Goal: Transaction & Acquisition: Obtain resource

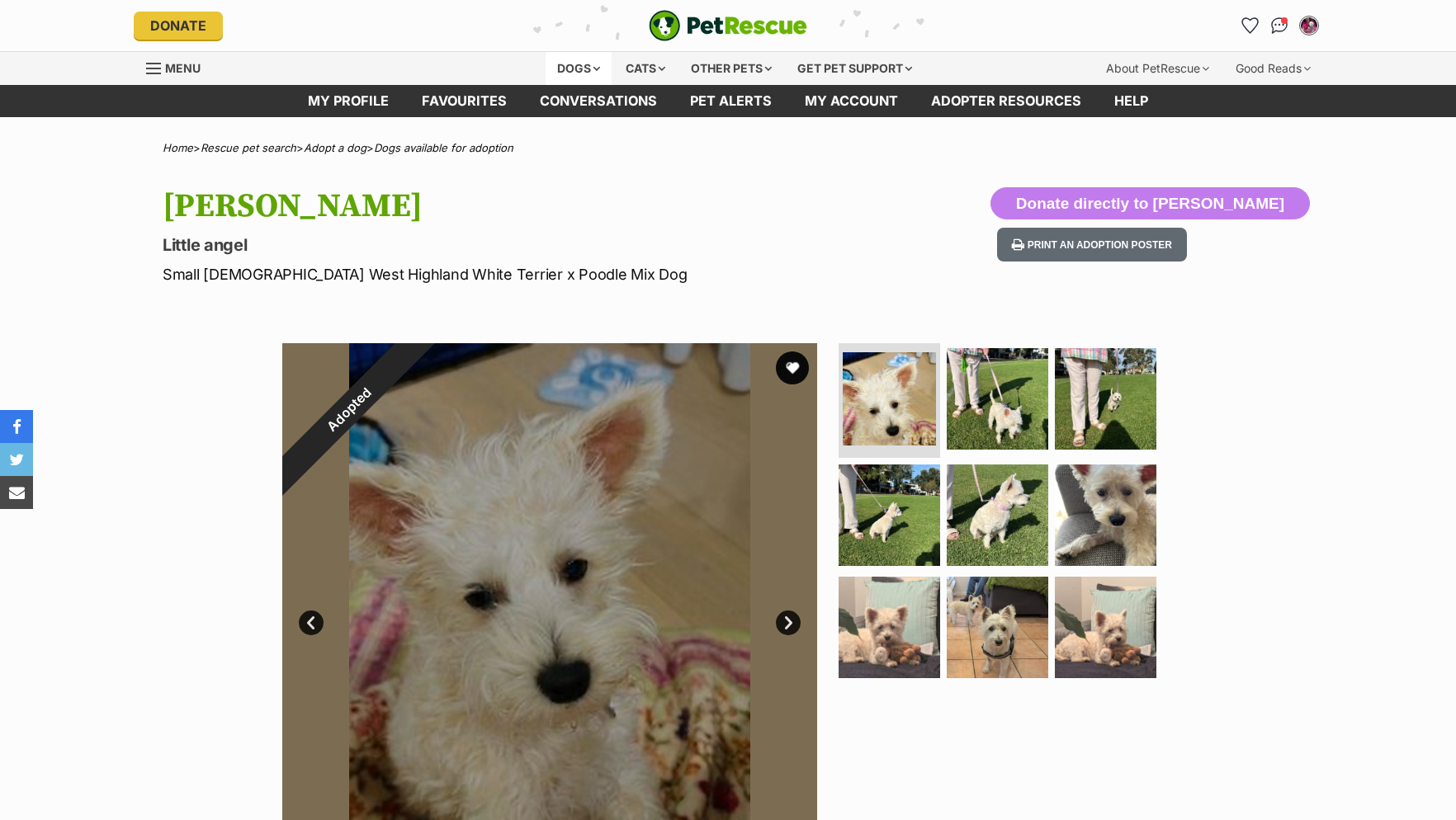
click at [579, 61] on div "Dogs" at bounding box center [579, 69] width 66 height 33
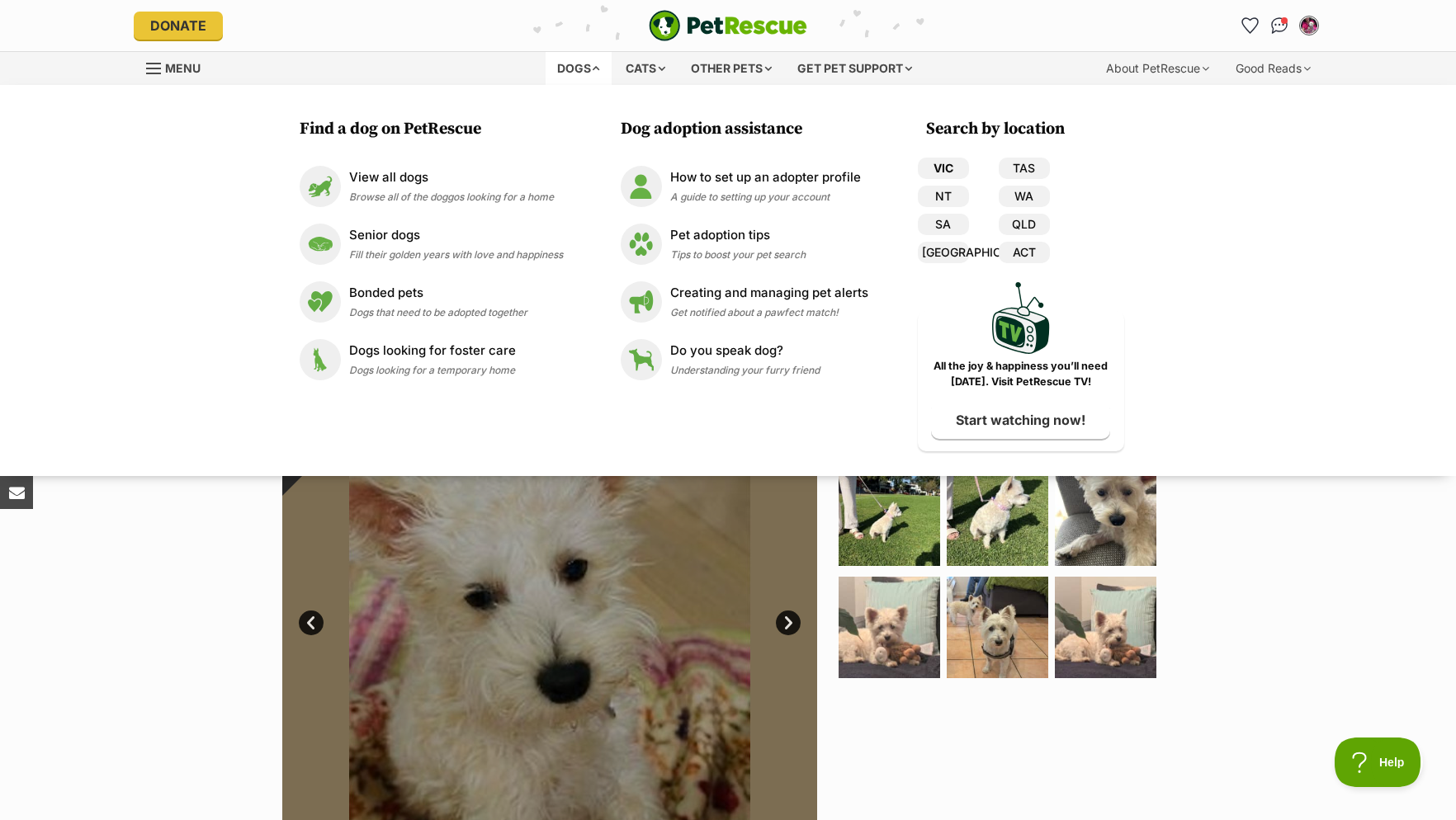
click at [939, 162] on link "VIC" at bounding box center [943, 168] width 51 height 21
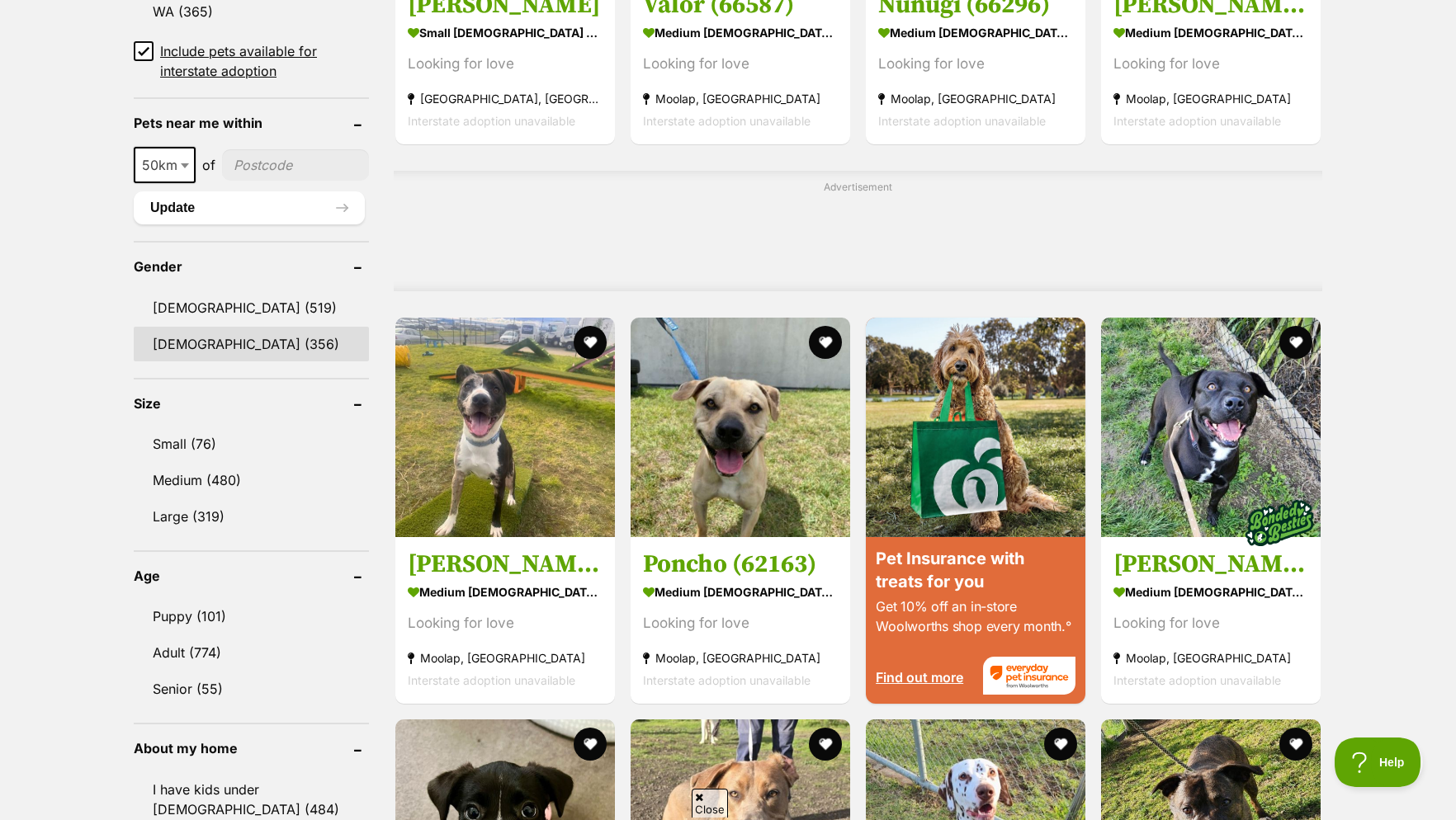
click at [201, 362] on link "[DEMOGRAPHIC_DATA] (356)" at bounding box center [251, 344] width 235 height 35
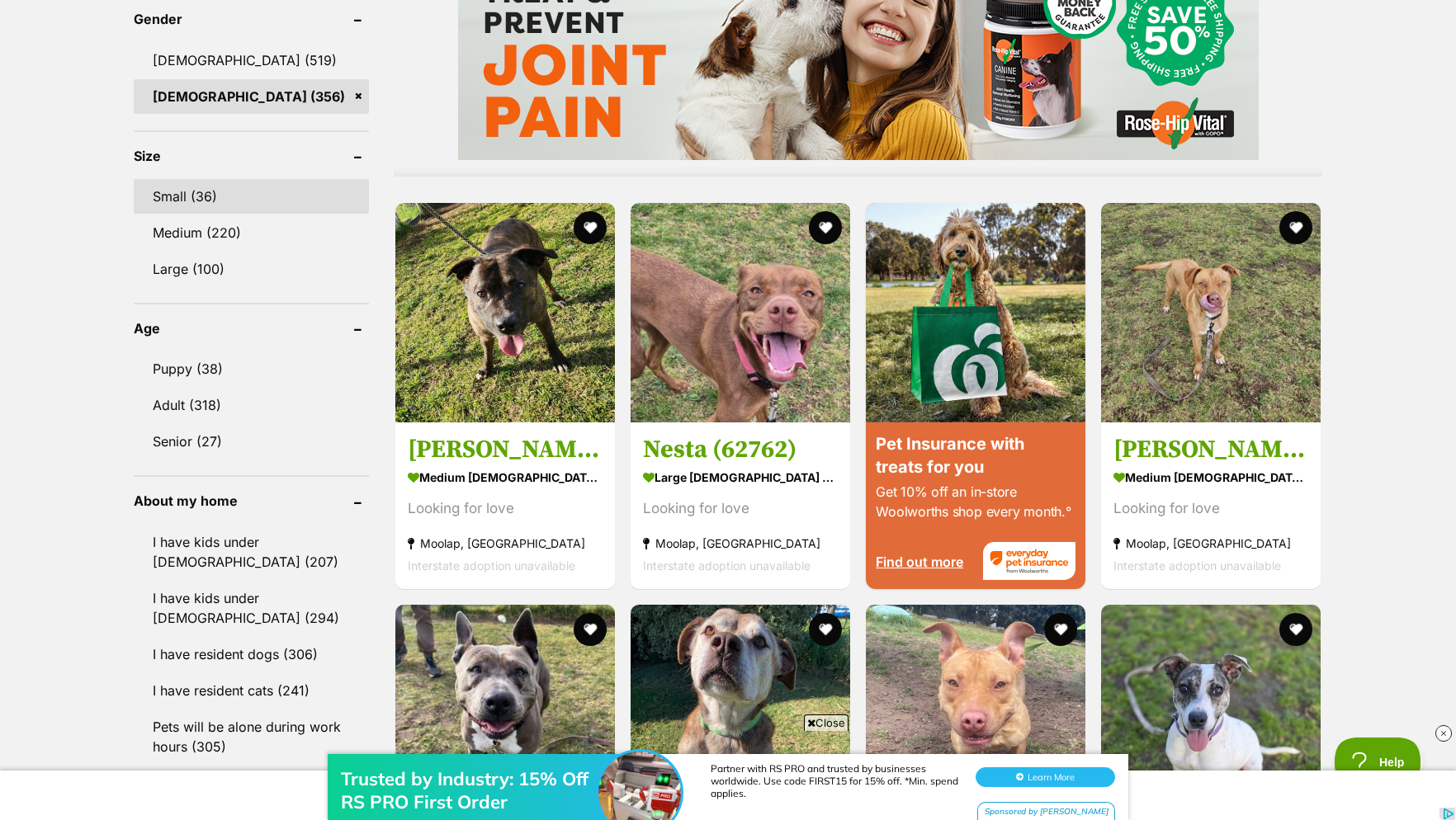
click at [194, 202] on link "Small (36)" at bounding box center [251, 196] width 235 height 35
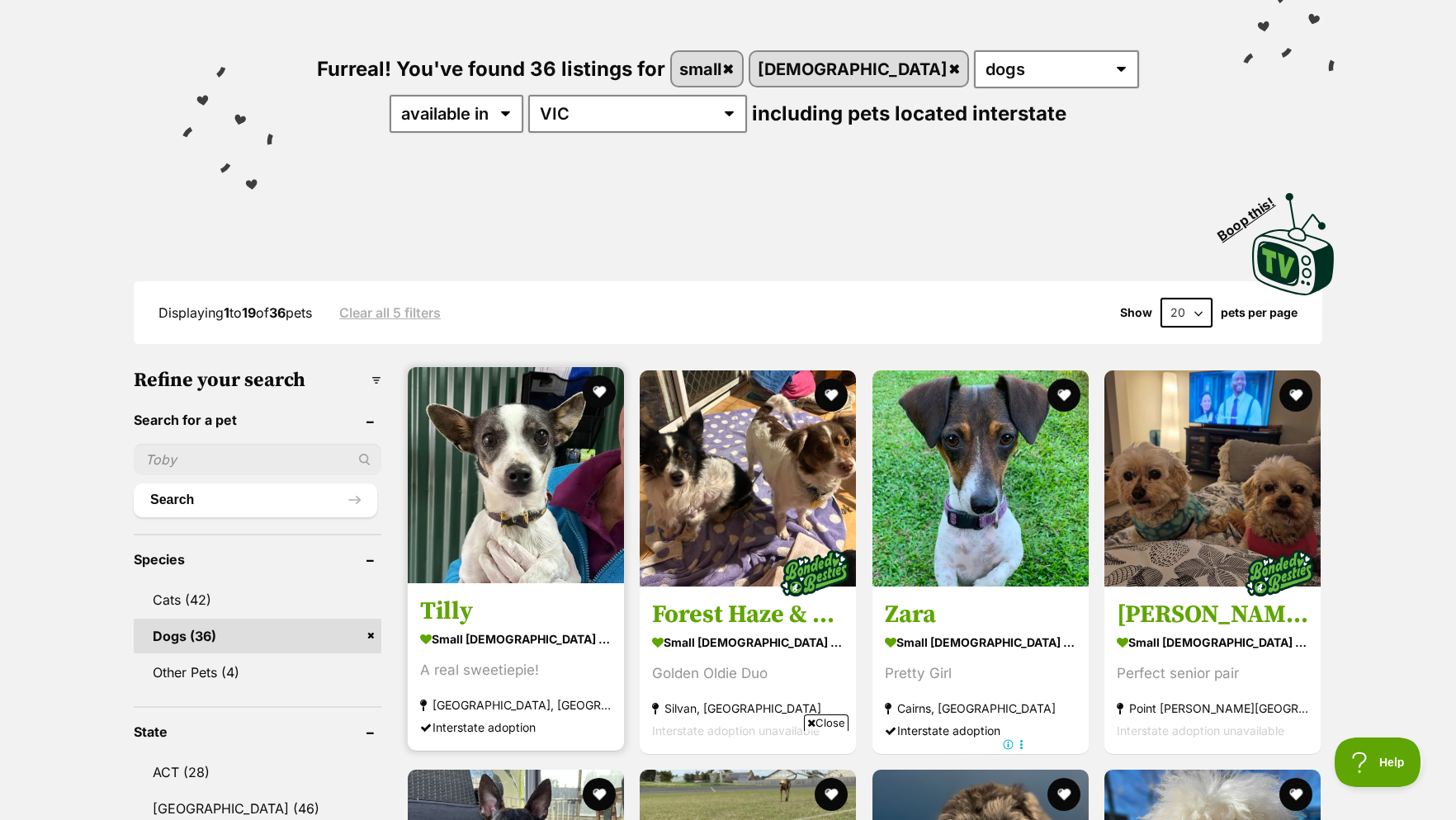
click at [517, 470] on img at bounding box center [517, 476] width 217 height 217
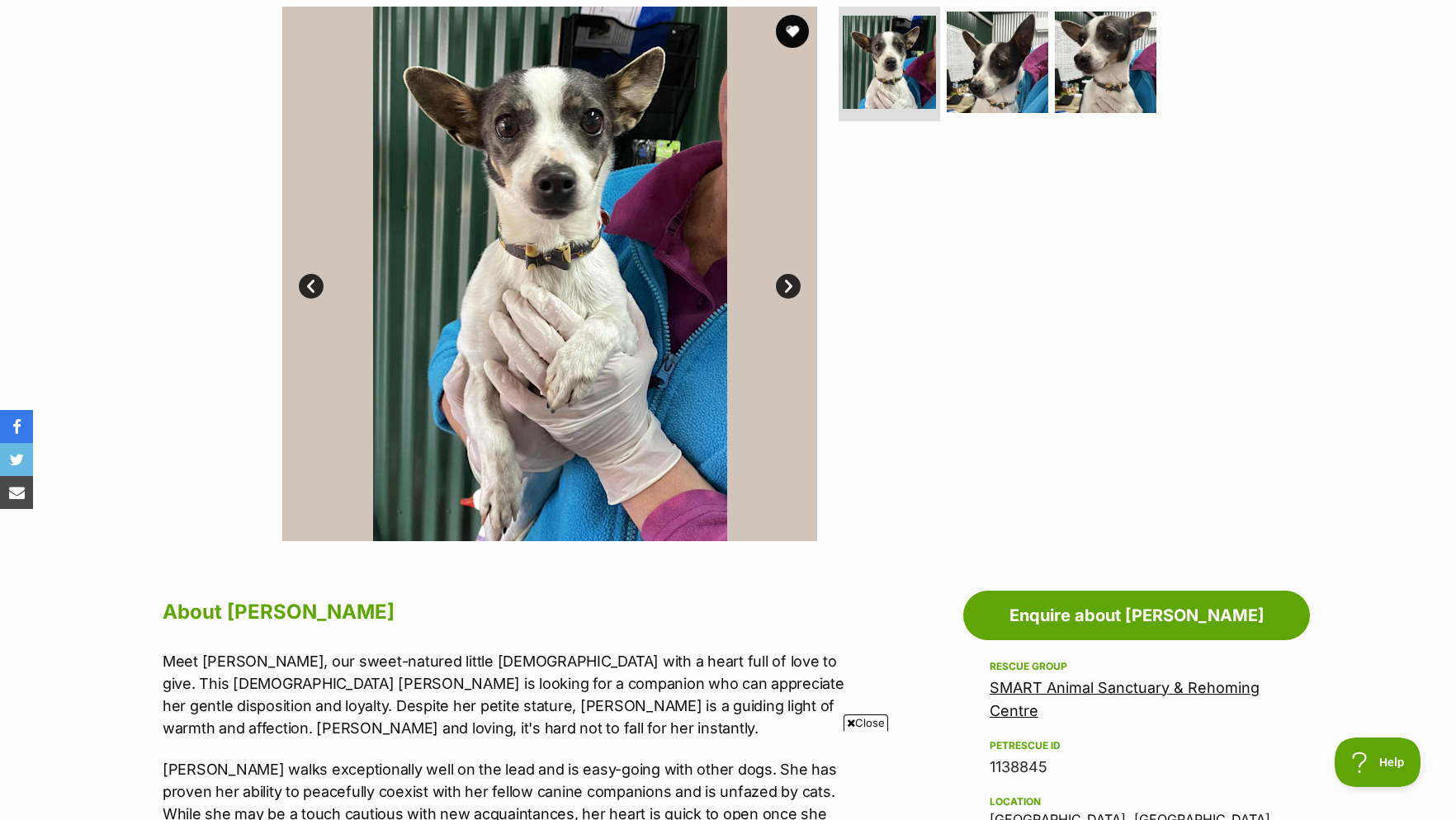
scroll to position [84, 0]
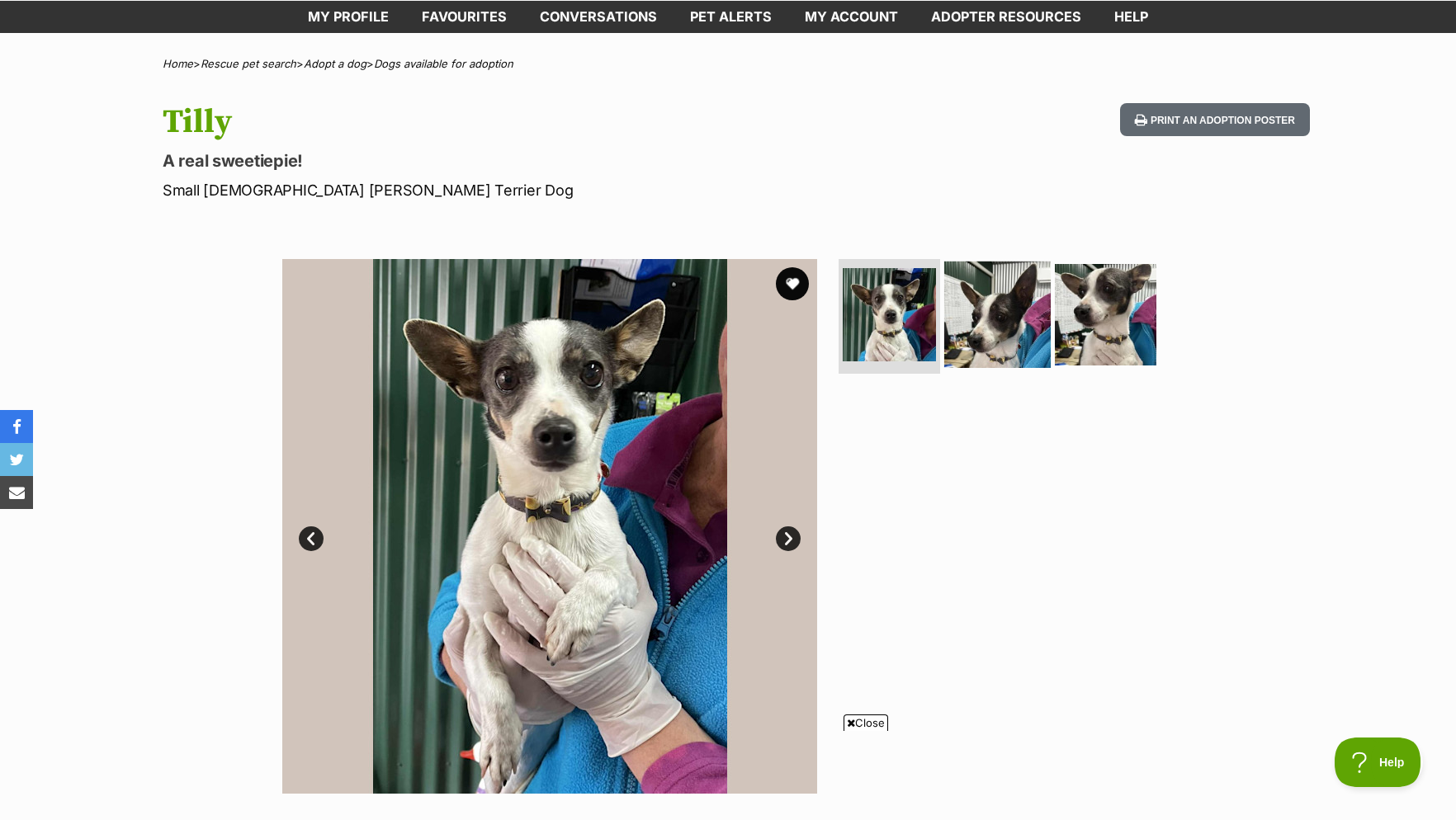
click at [966, 320] on img at bounding box center [997, 314] width 106 height 106
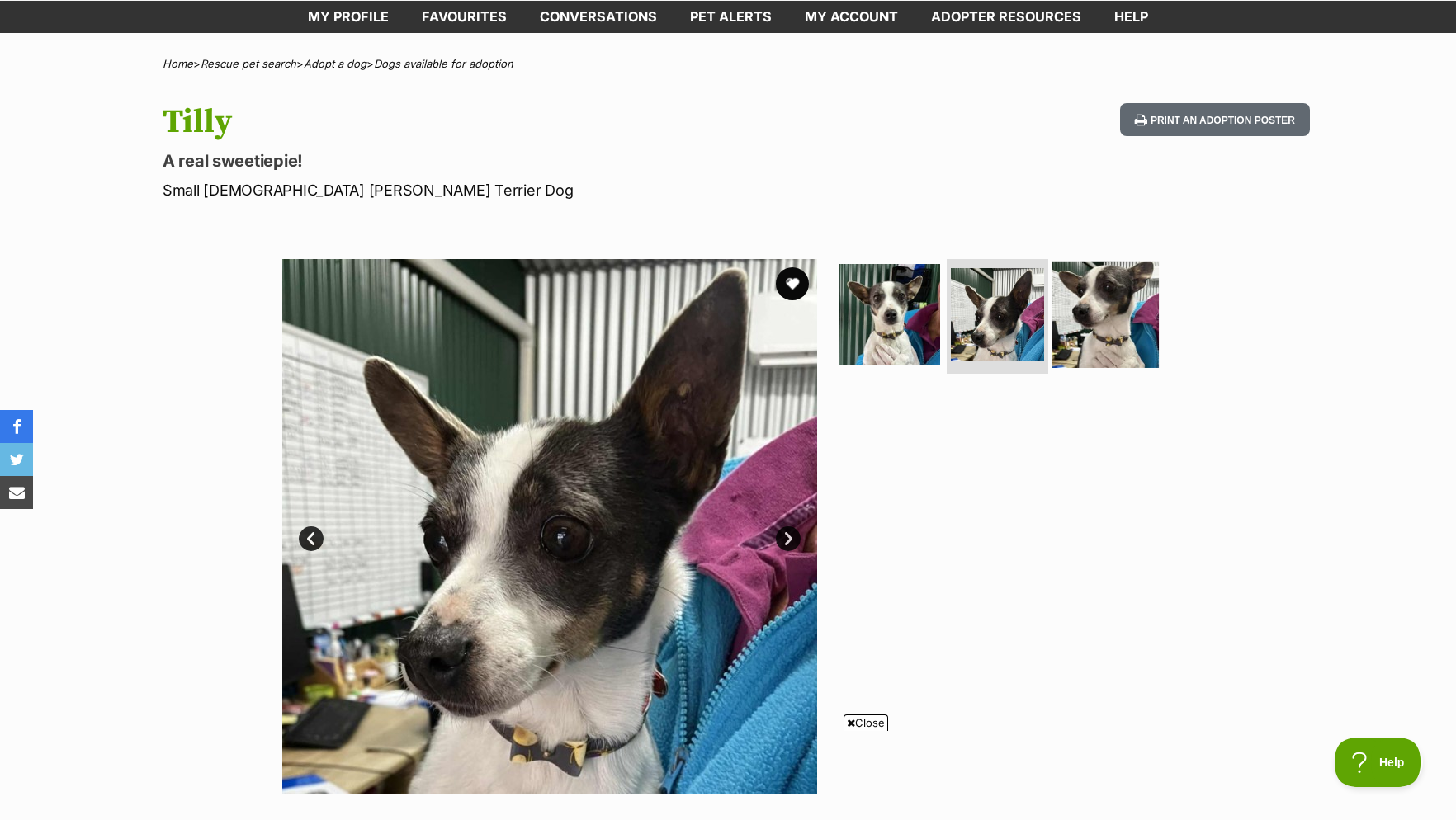
click at [1079, 335] on img at bounding box center [1106, 314] width 106 height 106
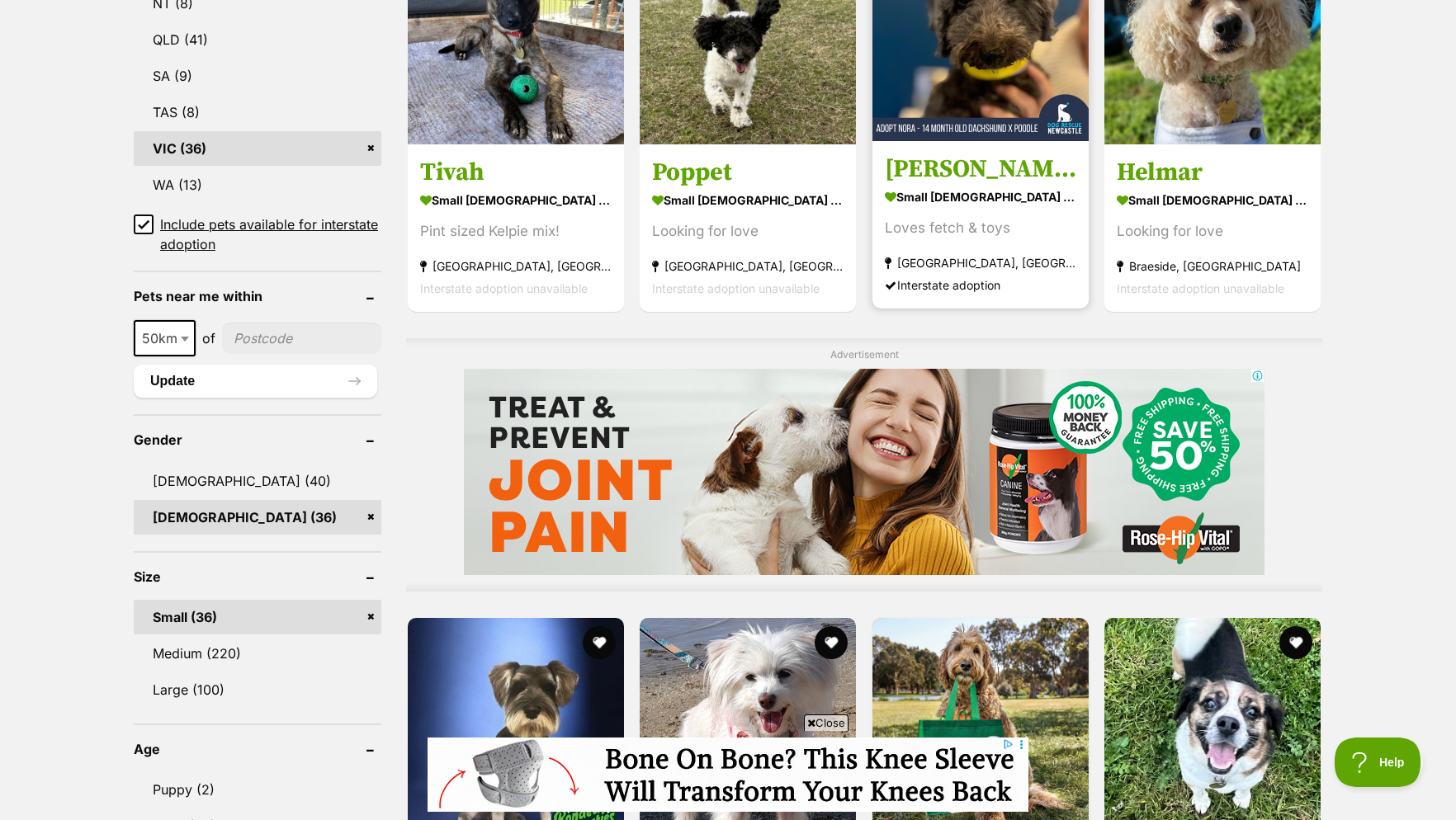
scroll to position [1263, 0]
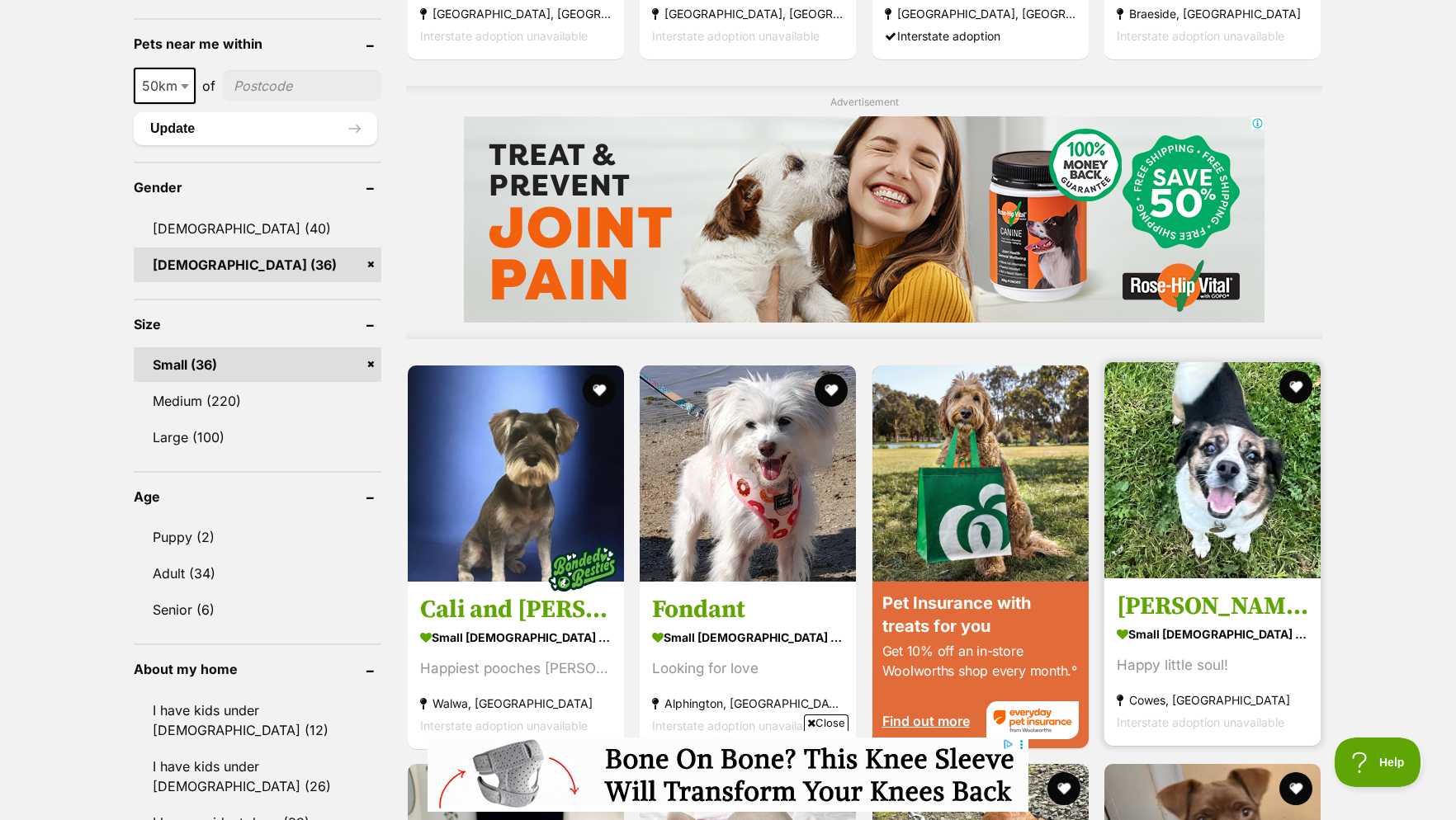
click at [1236, 491] on img at bounding box center [1213, 471] width 217 height 217
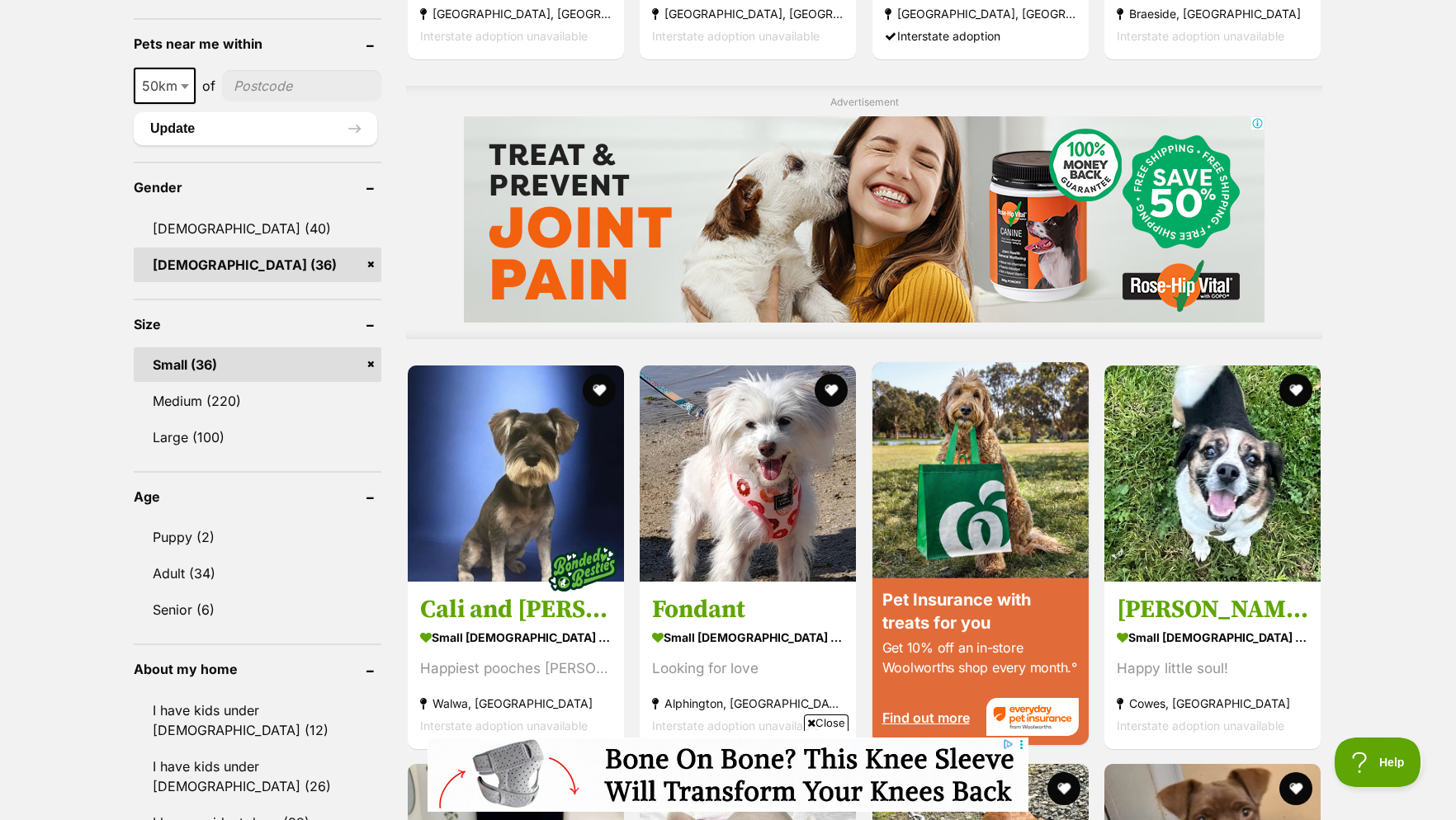
scroll to position [1684, 0]
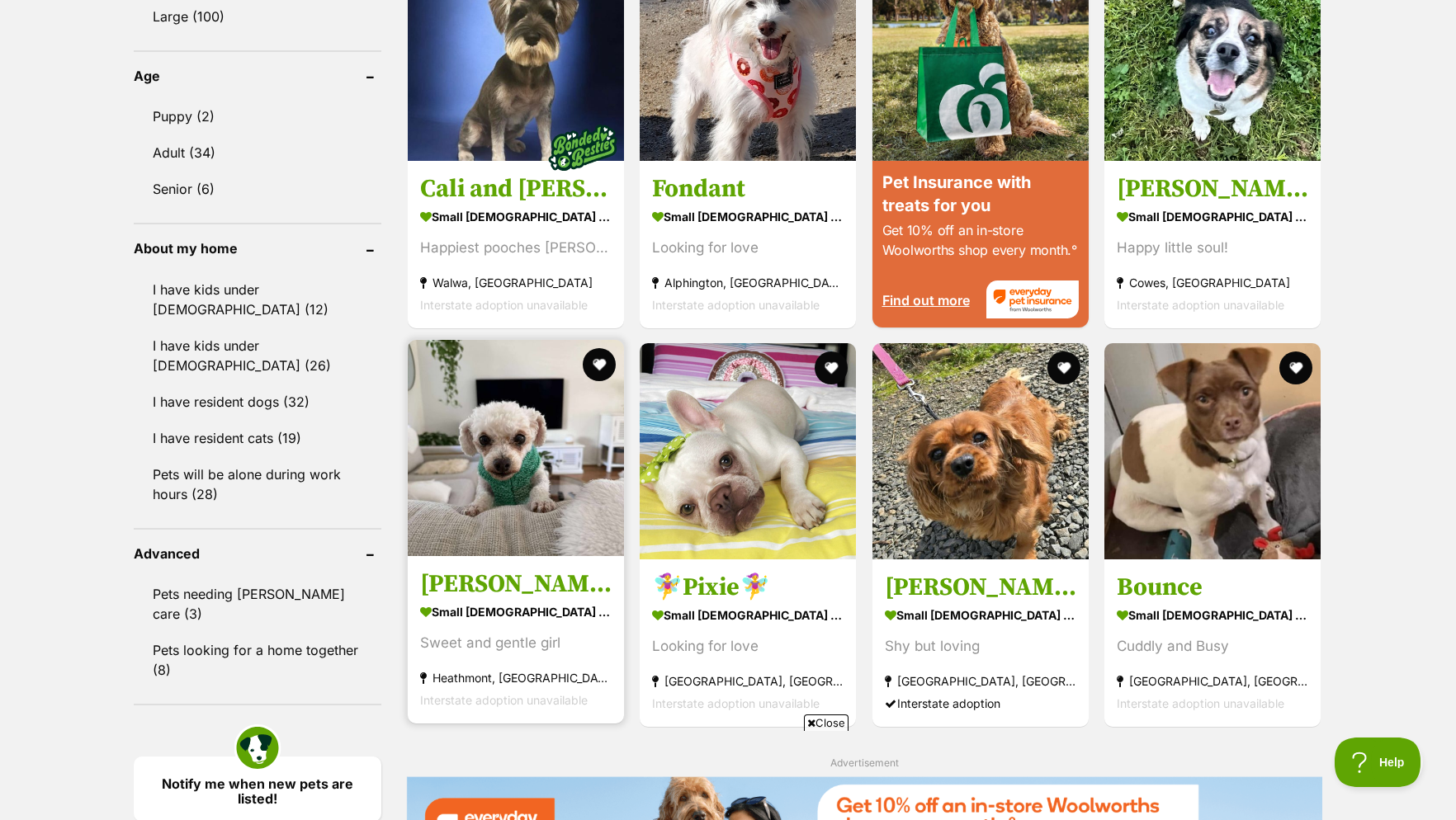
click at [493, 464] on img at bounding box center [517, 449] width 217 height 217
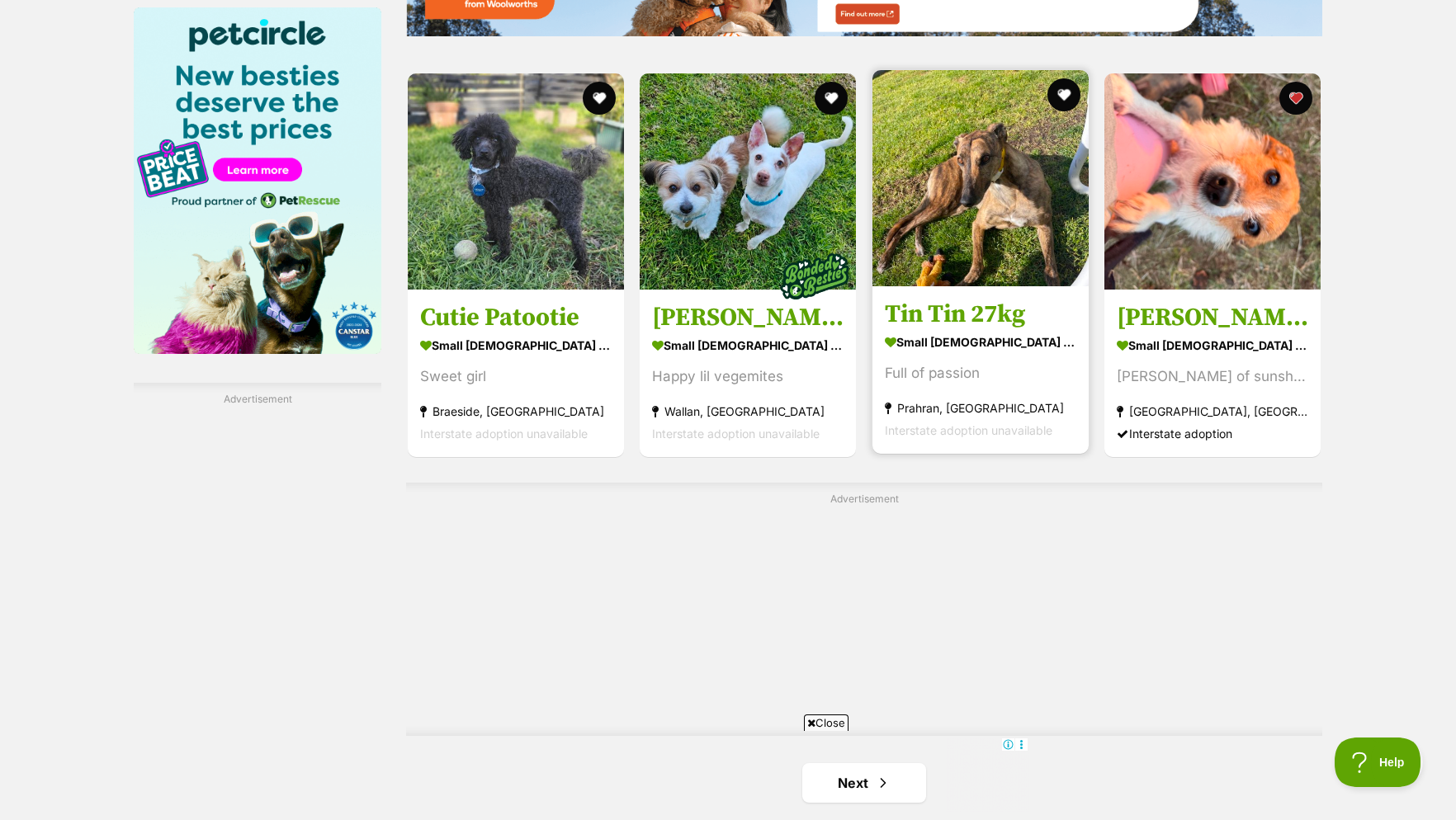
scroll to position [2272, 0]
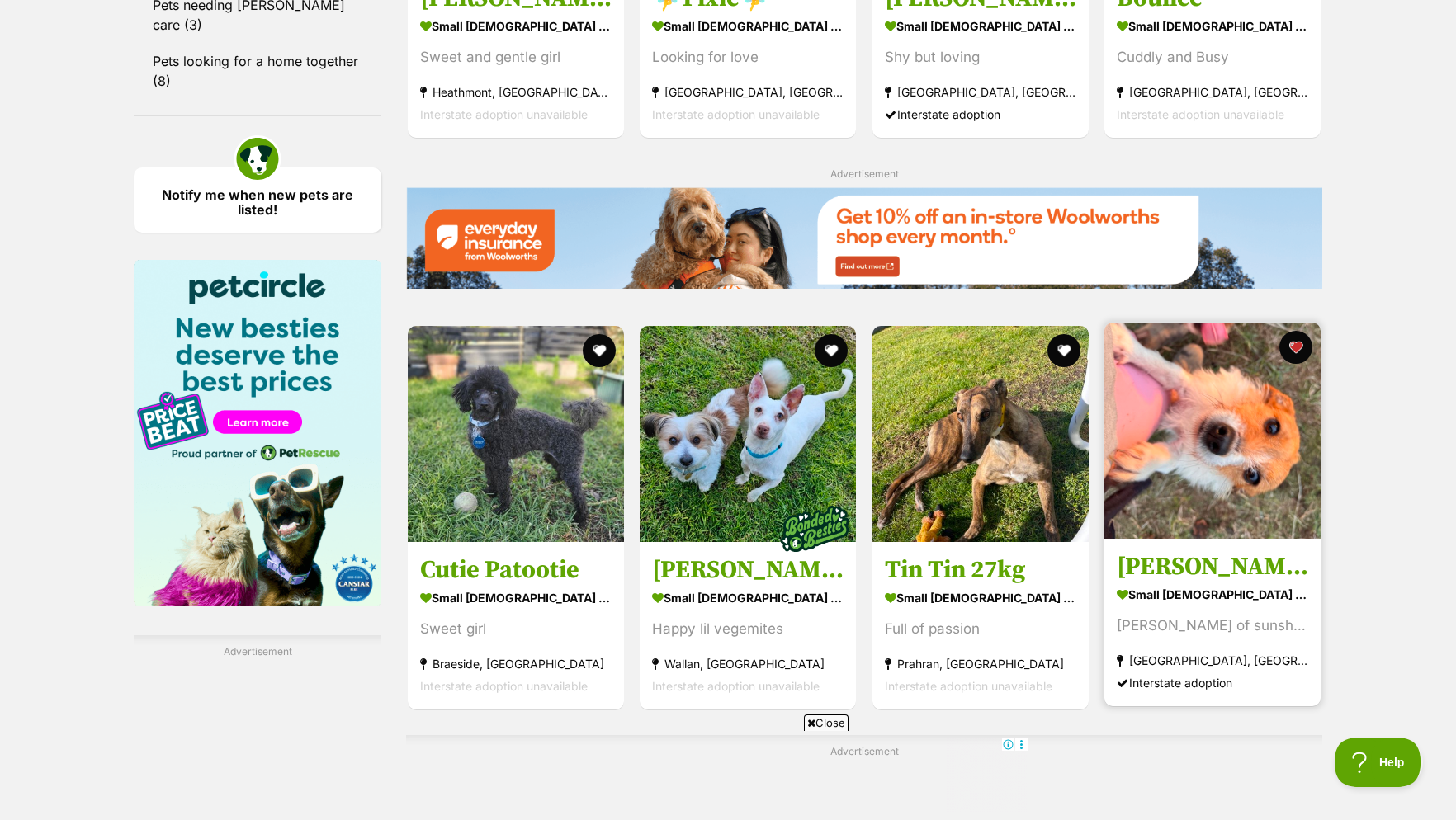
click at [1208, 509] on img at bounding box center [1213, 431] width 217 height 217
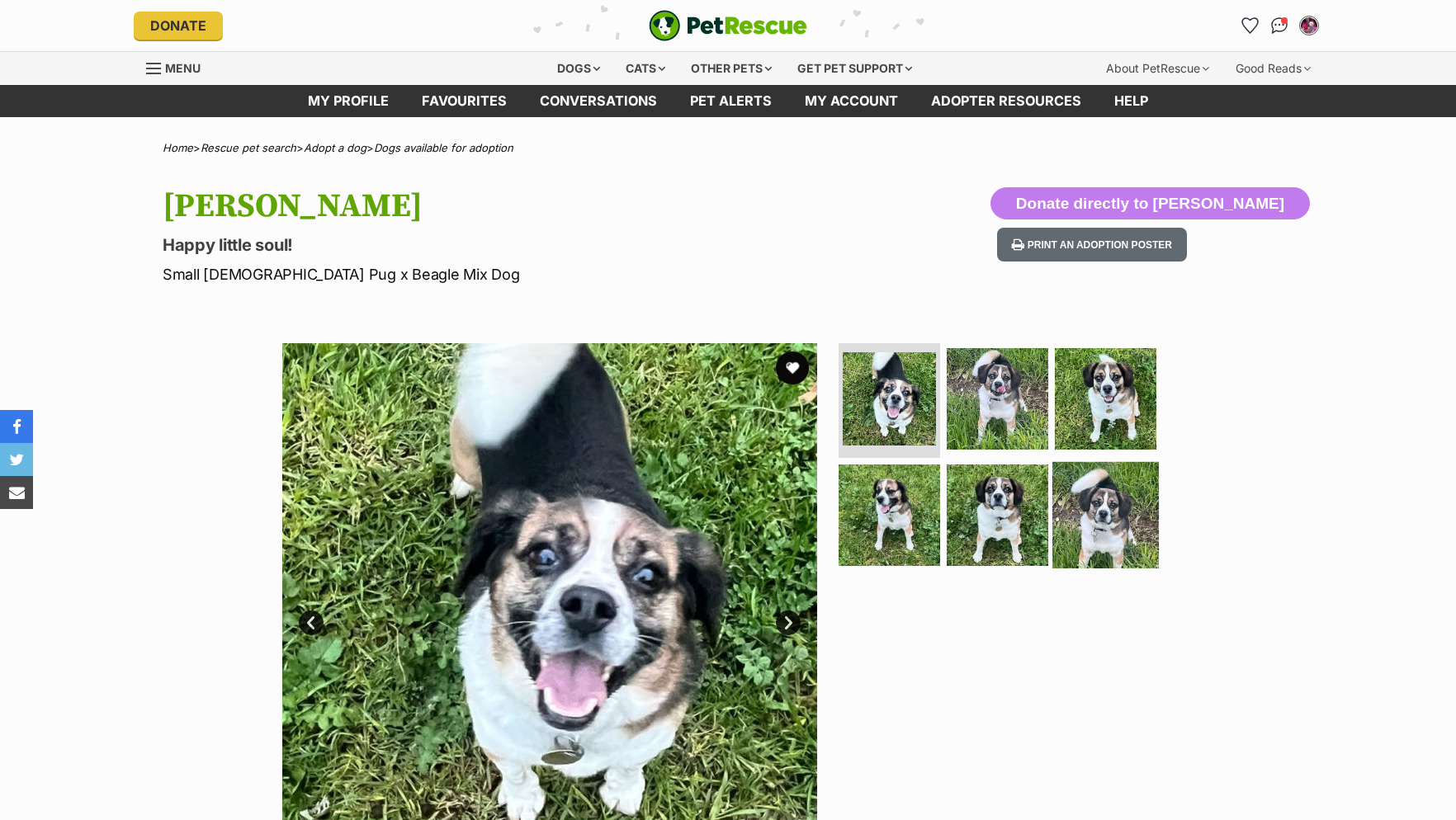
click at [1113, 534] on img at bounding box center [1106, 515] width 106 height 106
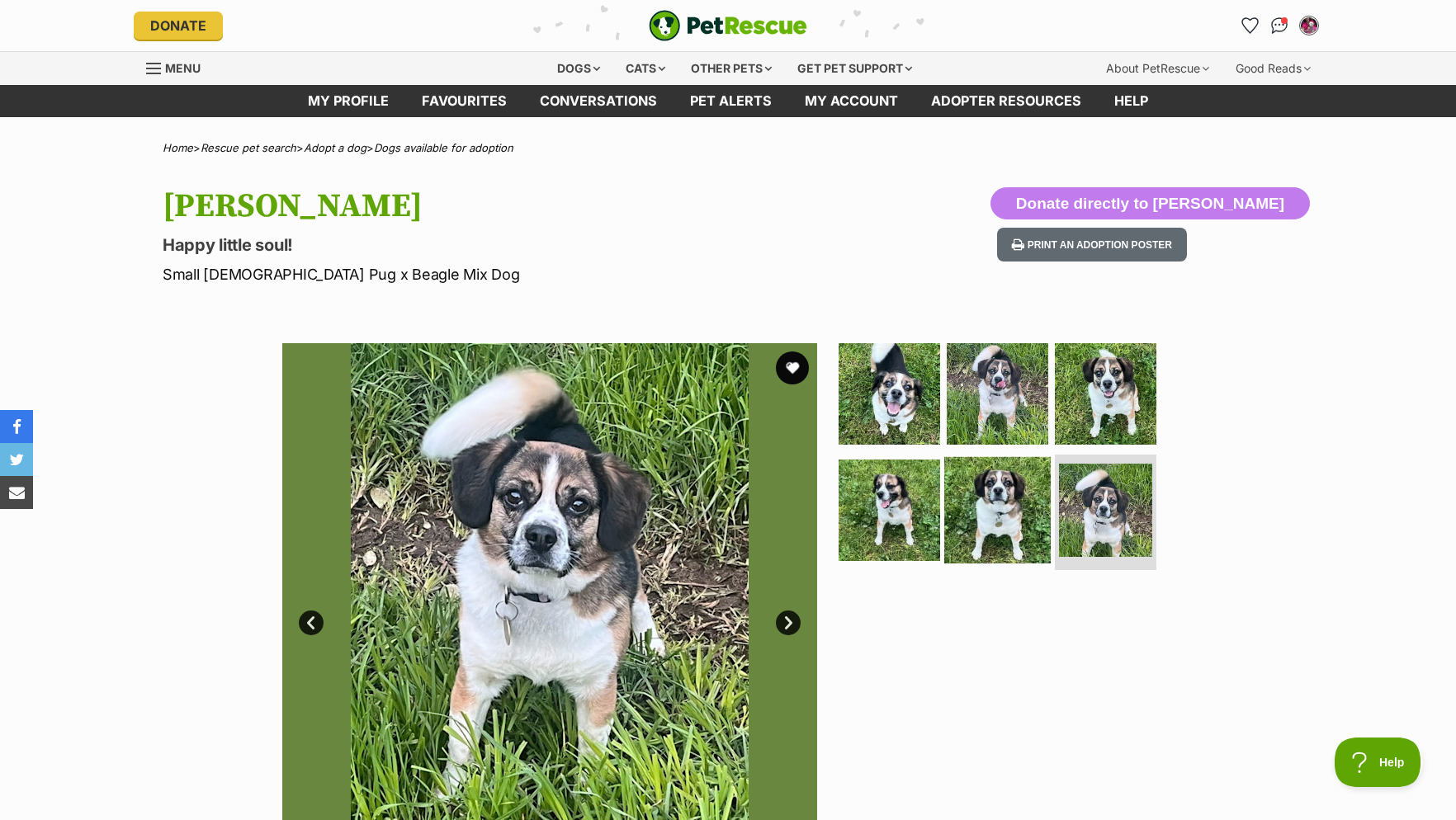
click at [1005, 521] on img at bounding box center [997, 511] width 106 height 106
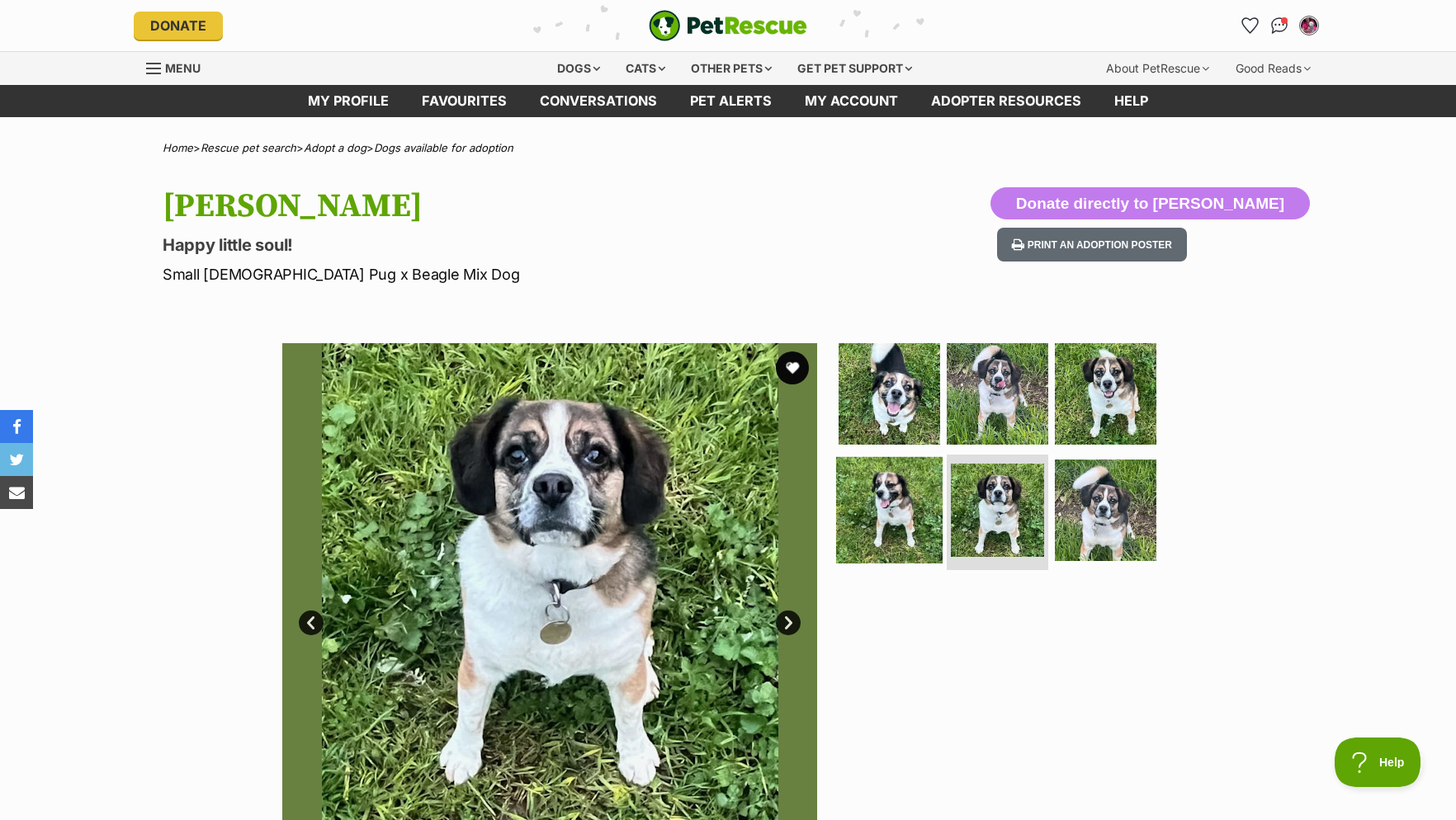
click at [905, 515] on img at bounding box center [889, 511] width 106 height 106
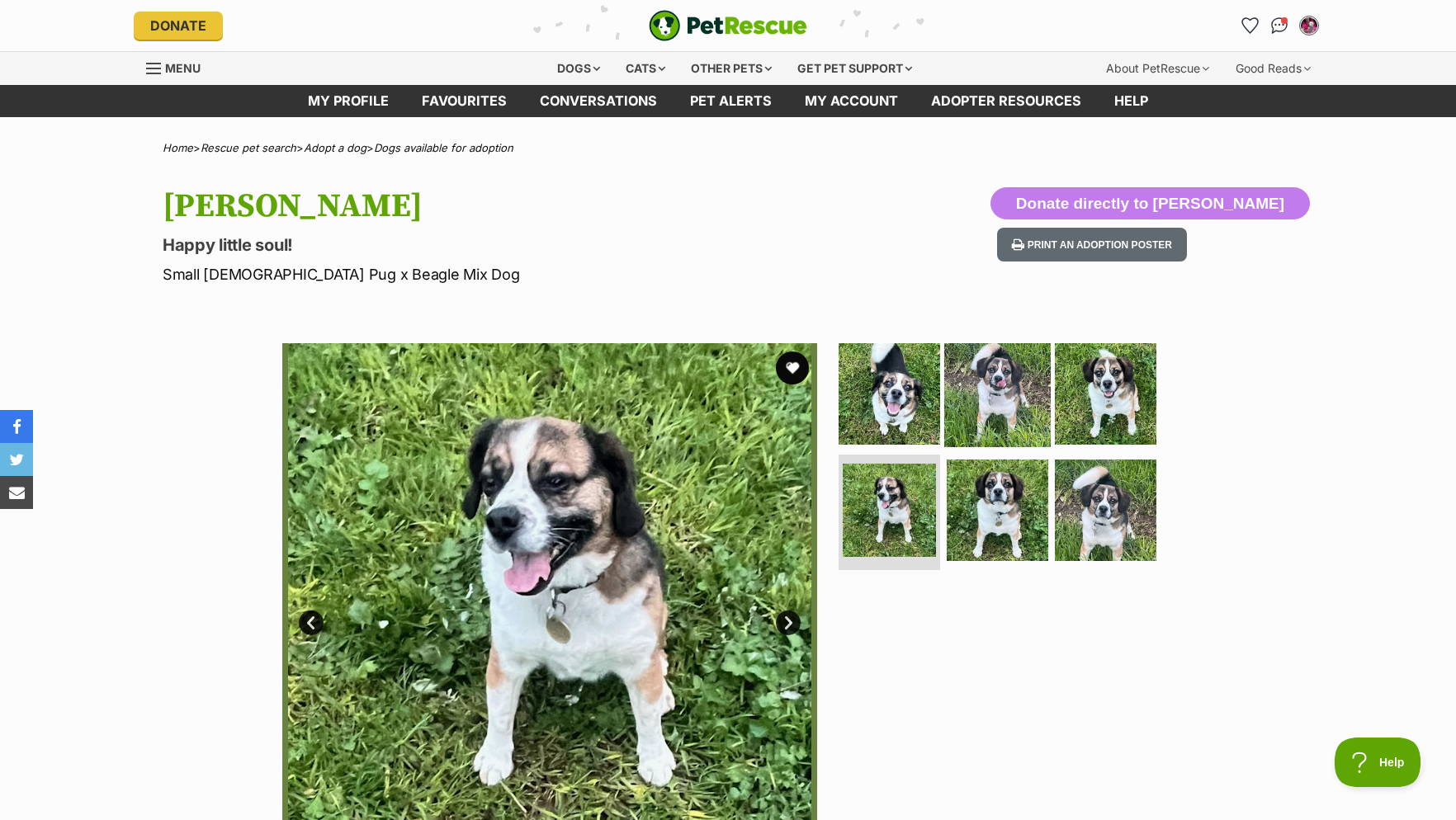
click at [997, 442] on img at bounding box center [997, 394] width 106 height 106
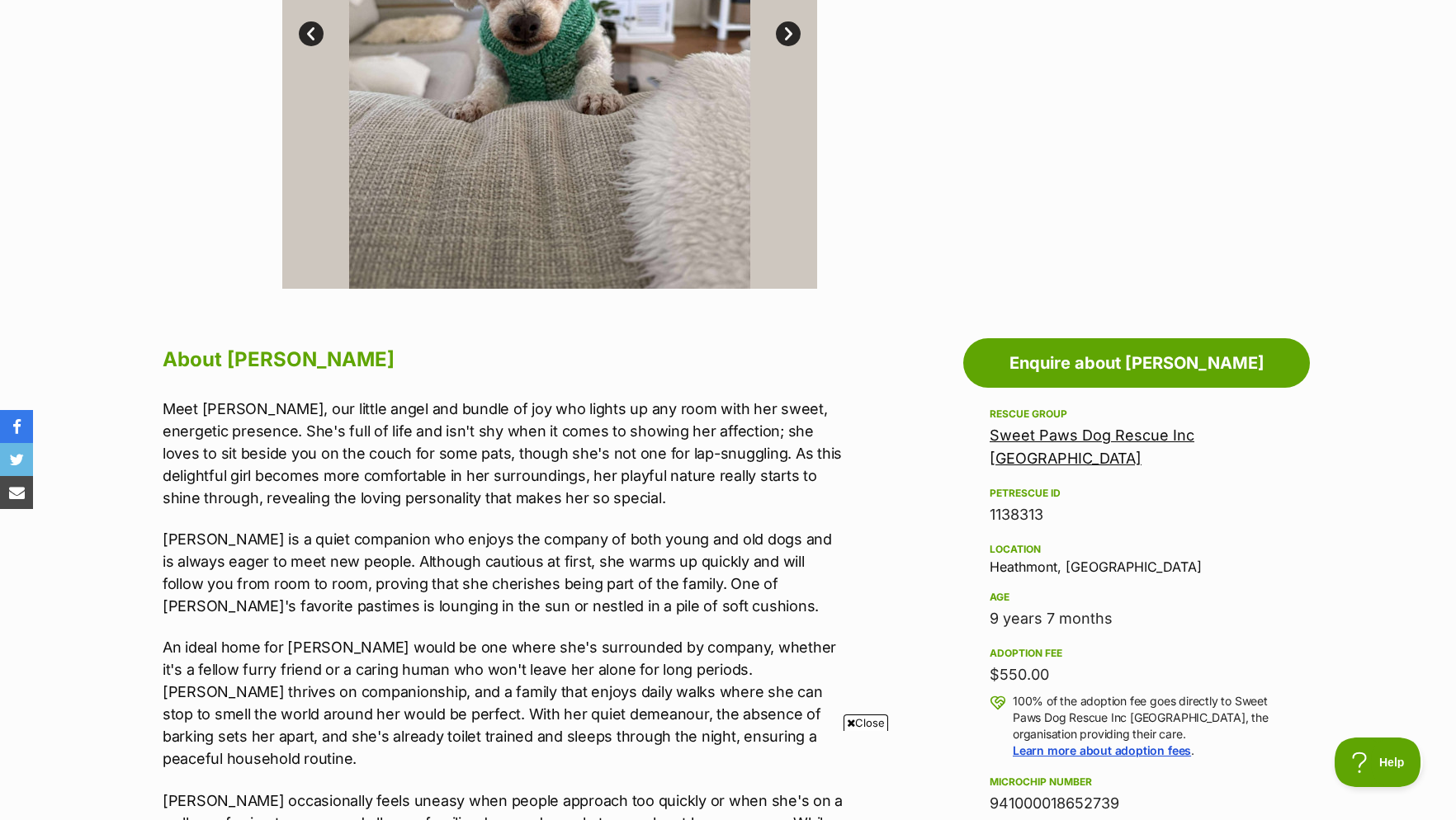
scroll to position [168, 0]
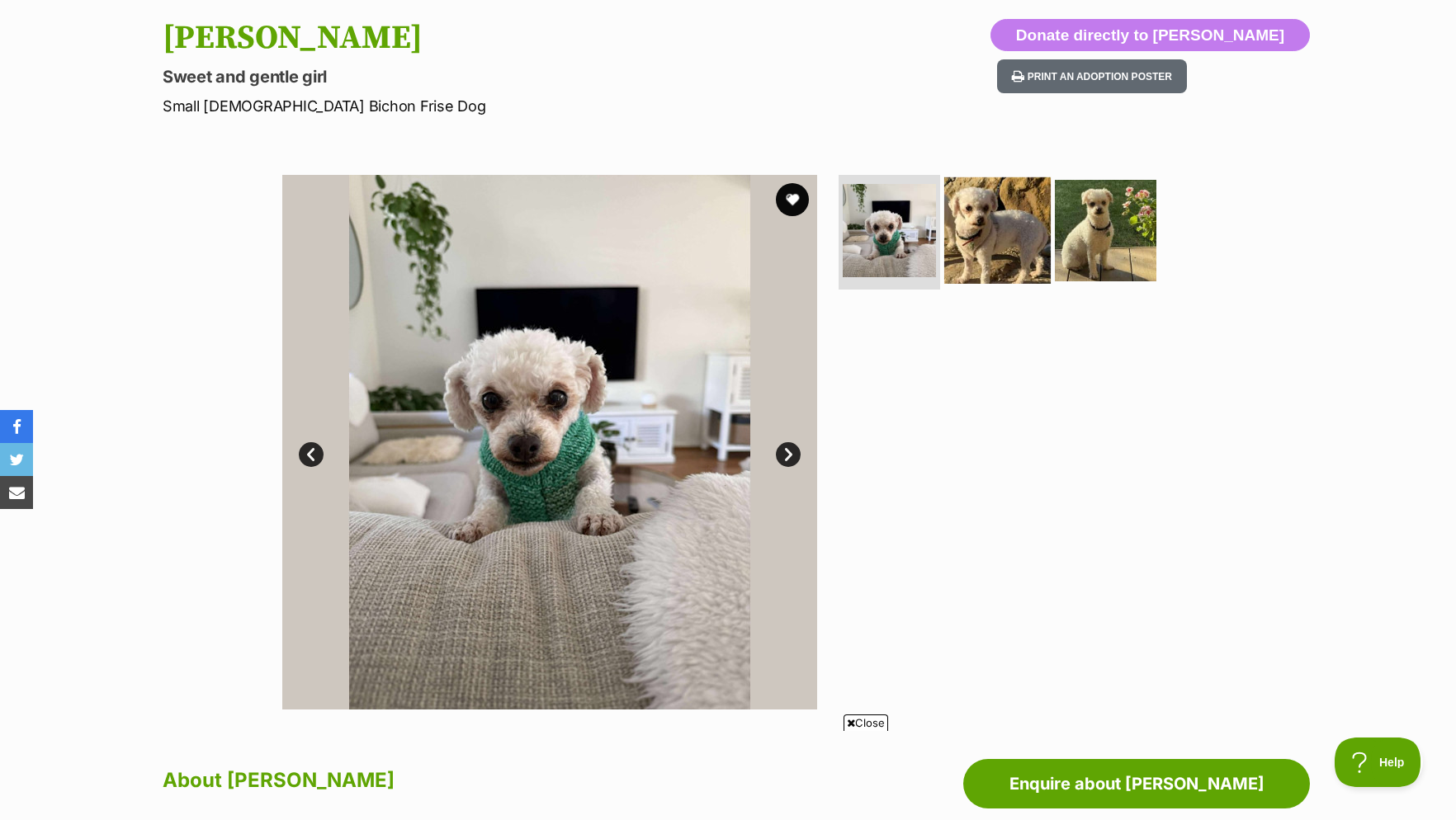
click at [983, 231] on img at bounding box center [997, 230] width 106 height 106
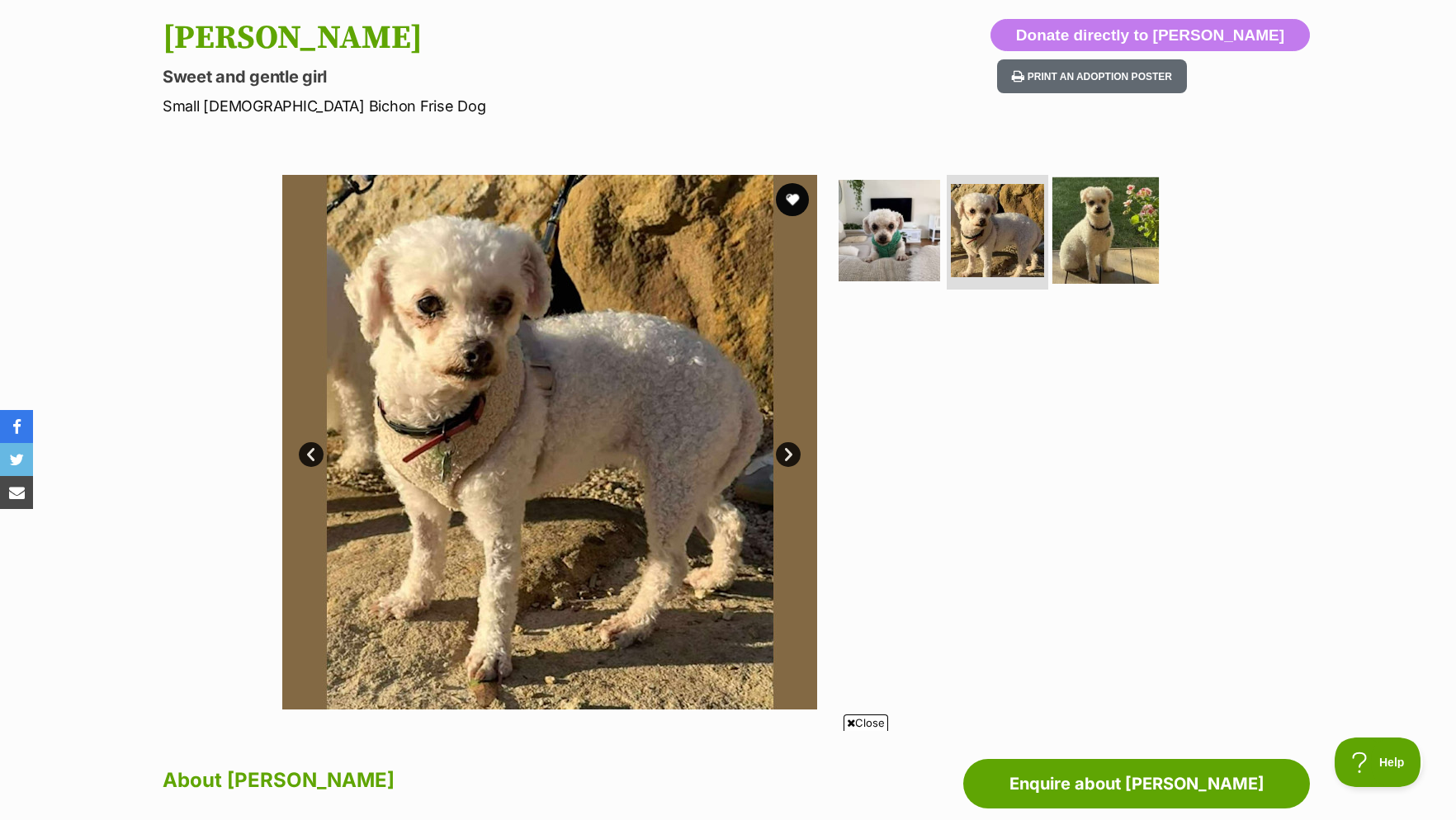
click at [1089, 246] on img at bounding box center [1106, 230] width 106 height 106
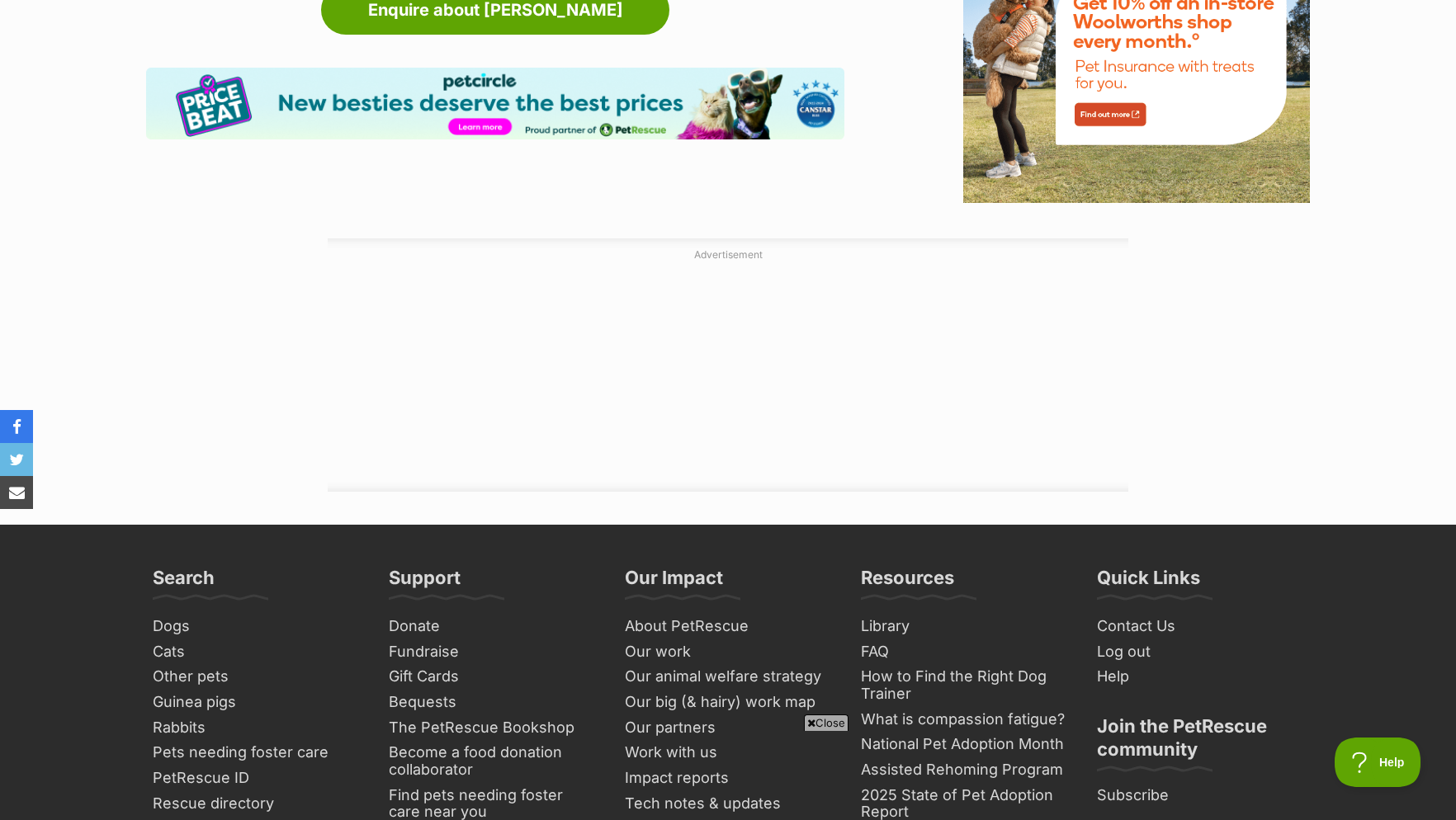
scroll to position [1936, 0]
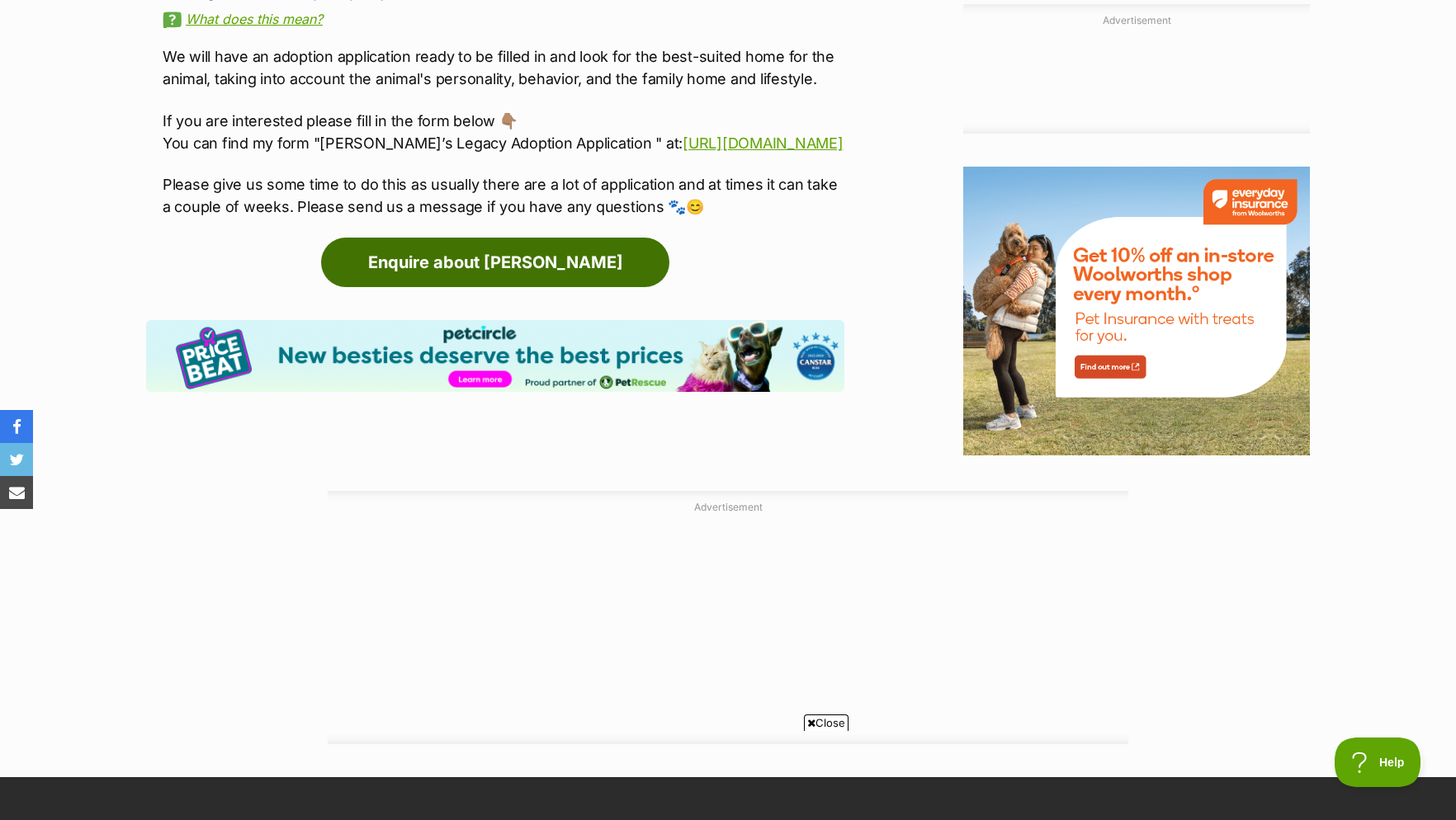
click at [521, 287] on link "Enquire about Macey" at bounding box center [495, 262] width 348 height 49
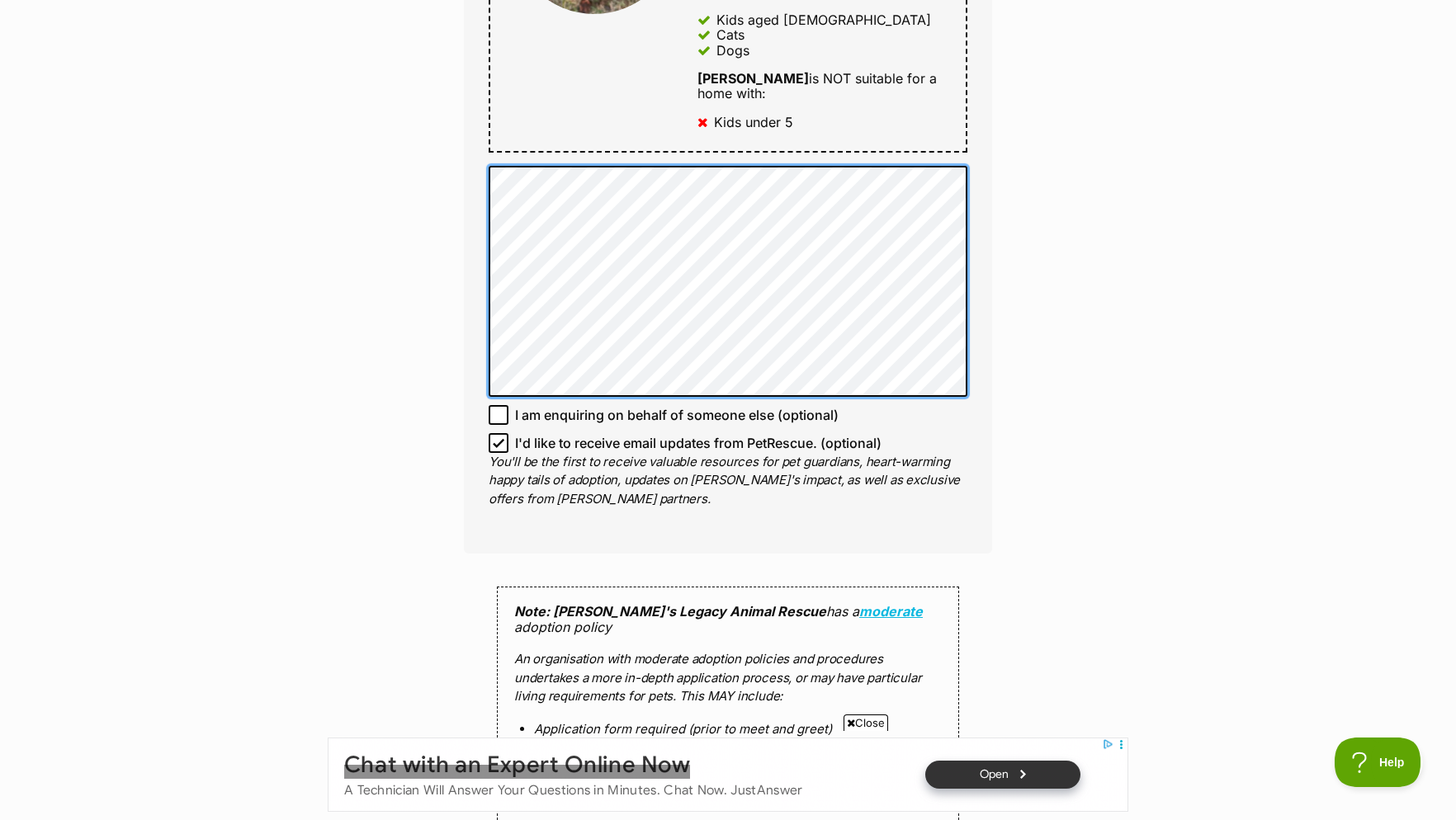
scroll to position [1347, 0]
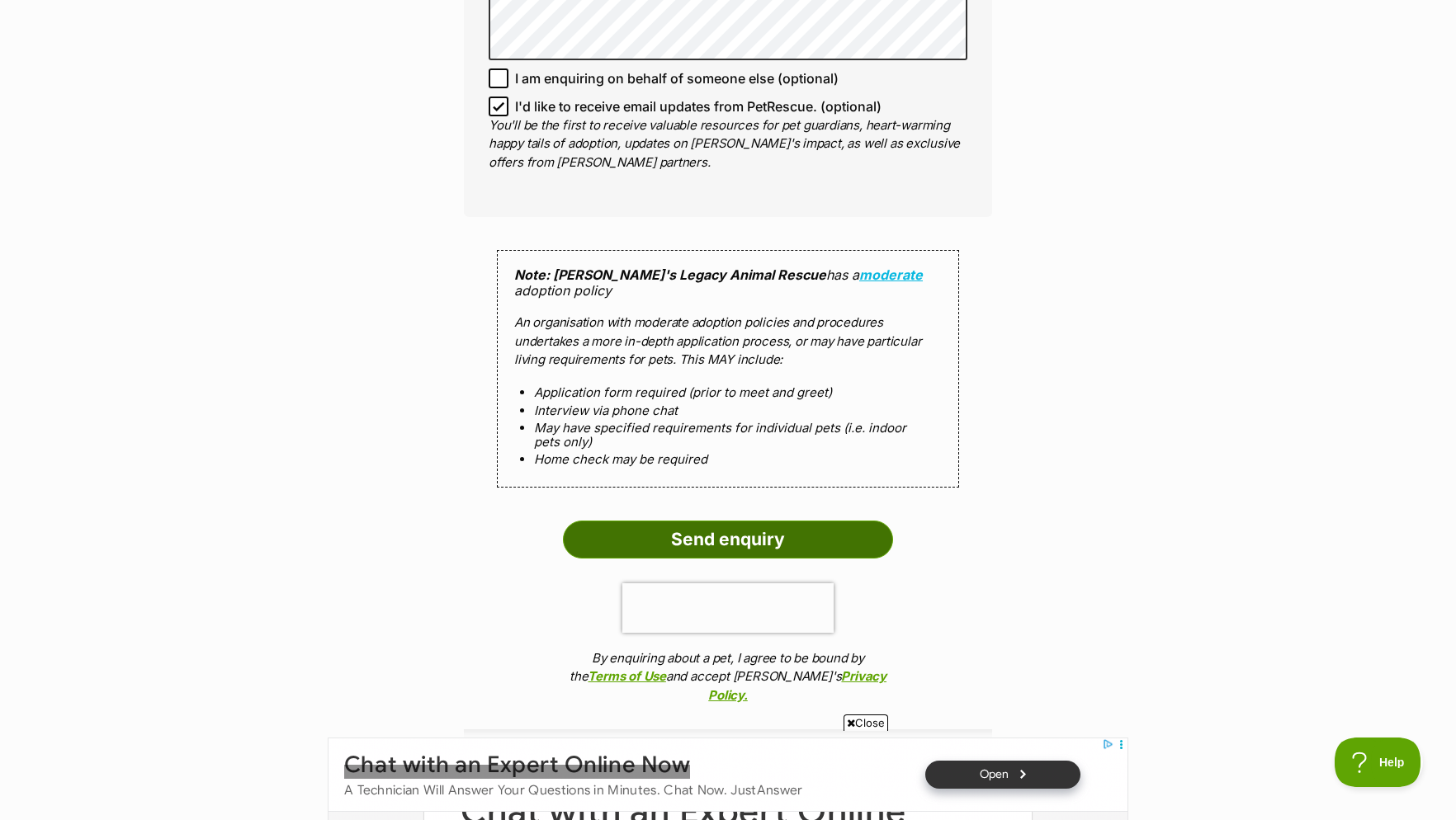
click at [690, 520] on input "Send enquiry" at bounding box center [728, 539] width 330 height 38
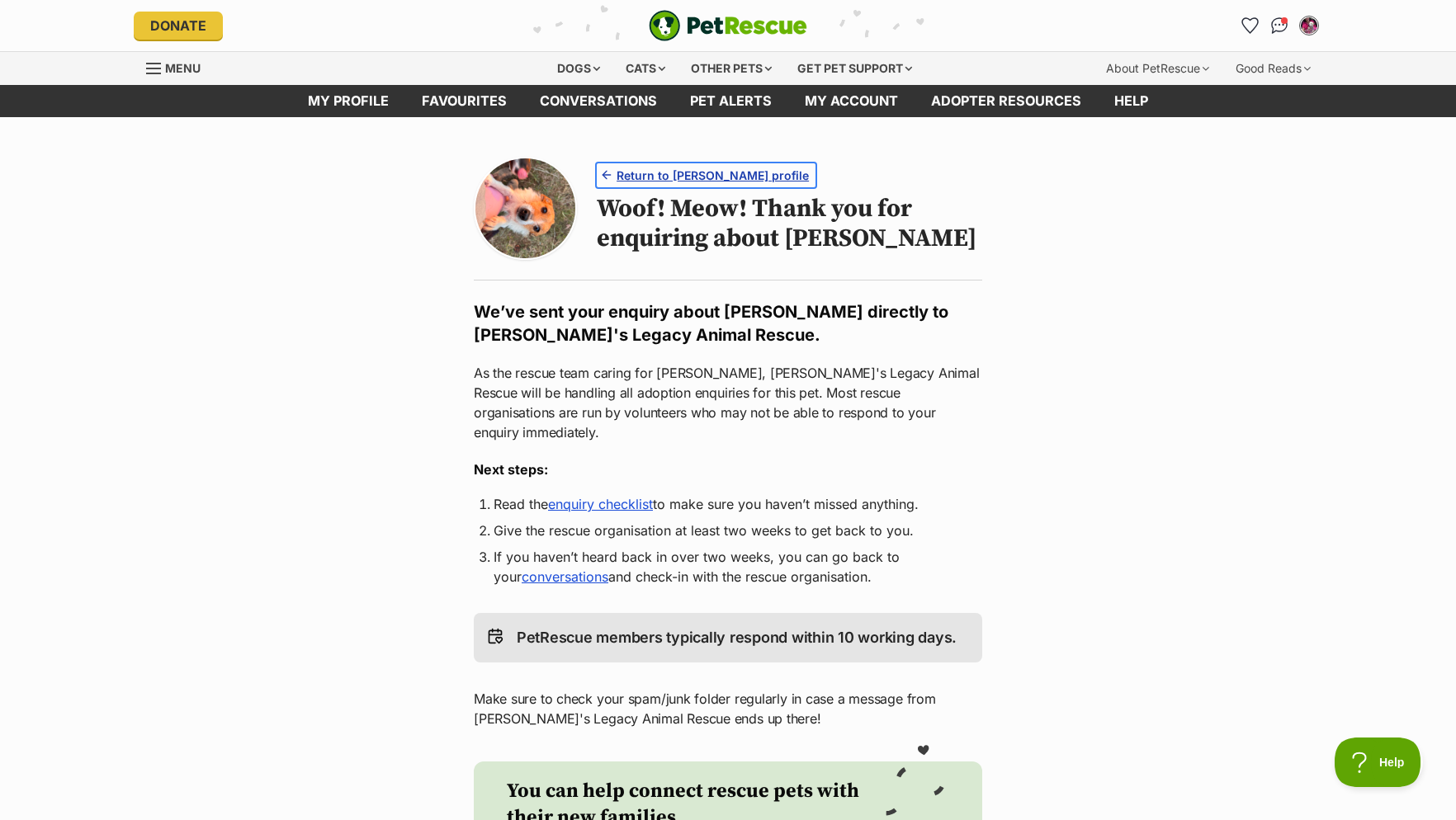
click at [708, 183] on span "Return to [PERSON_NAME] profile" at bounding box center [712, 175] width 193 height 17
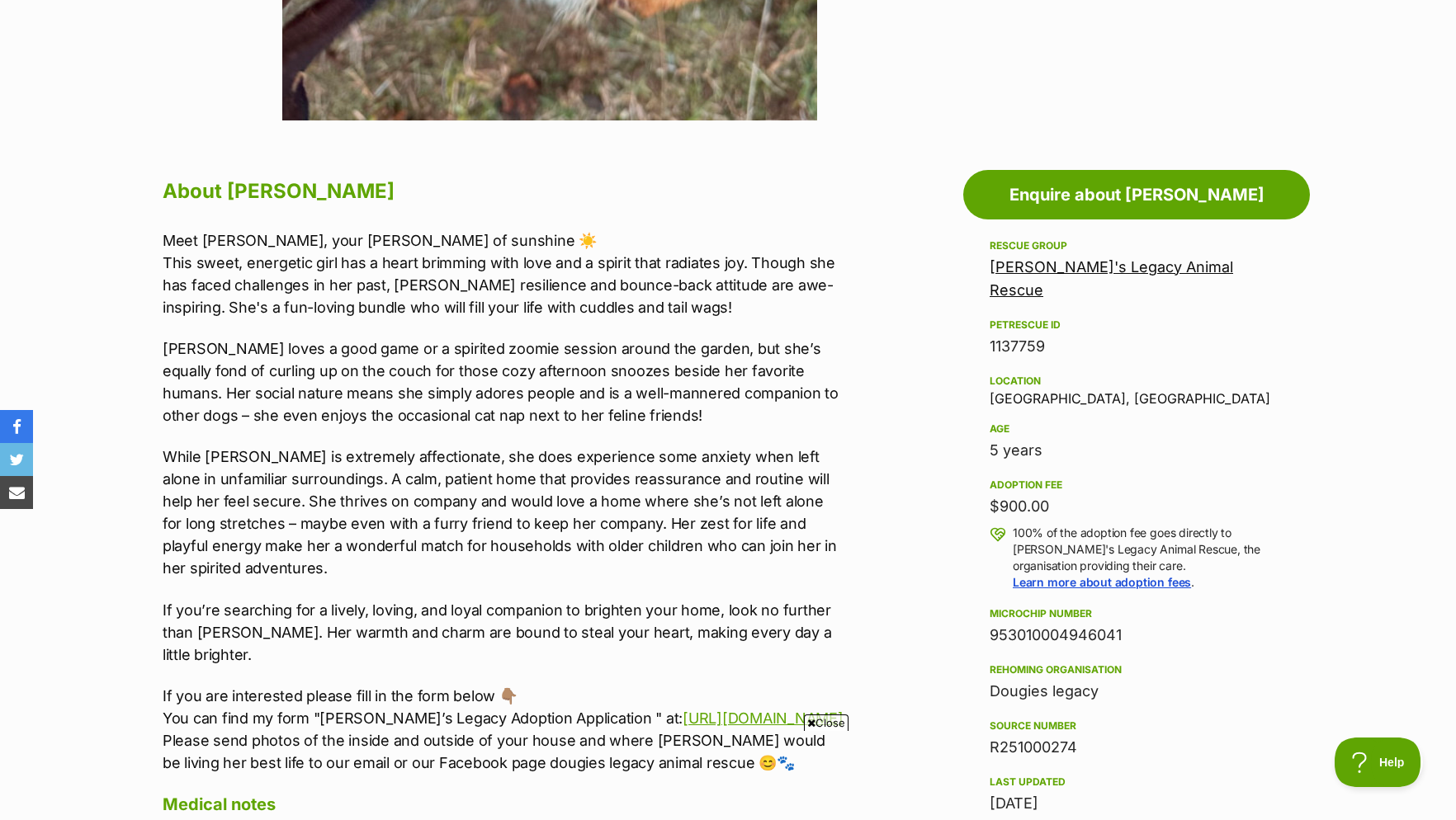
scroll to position [925, 0]
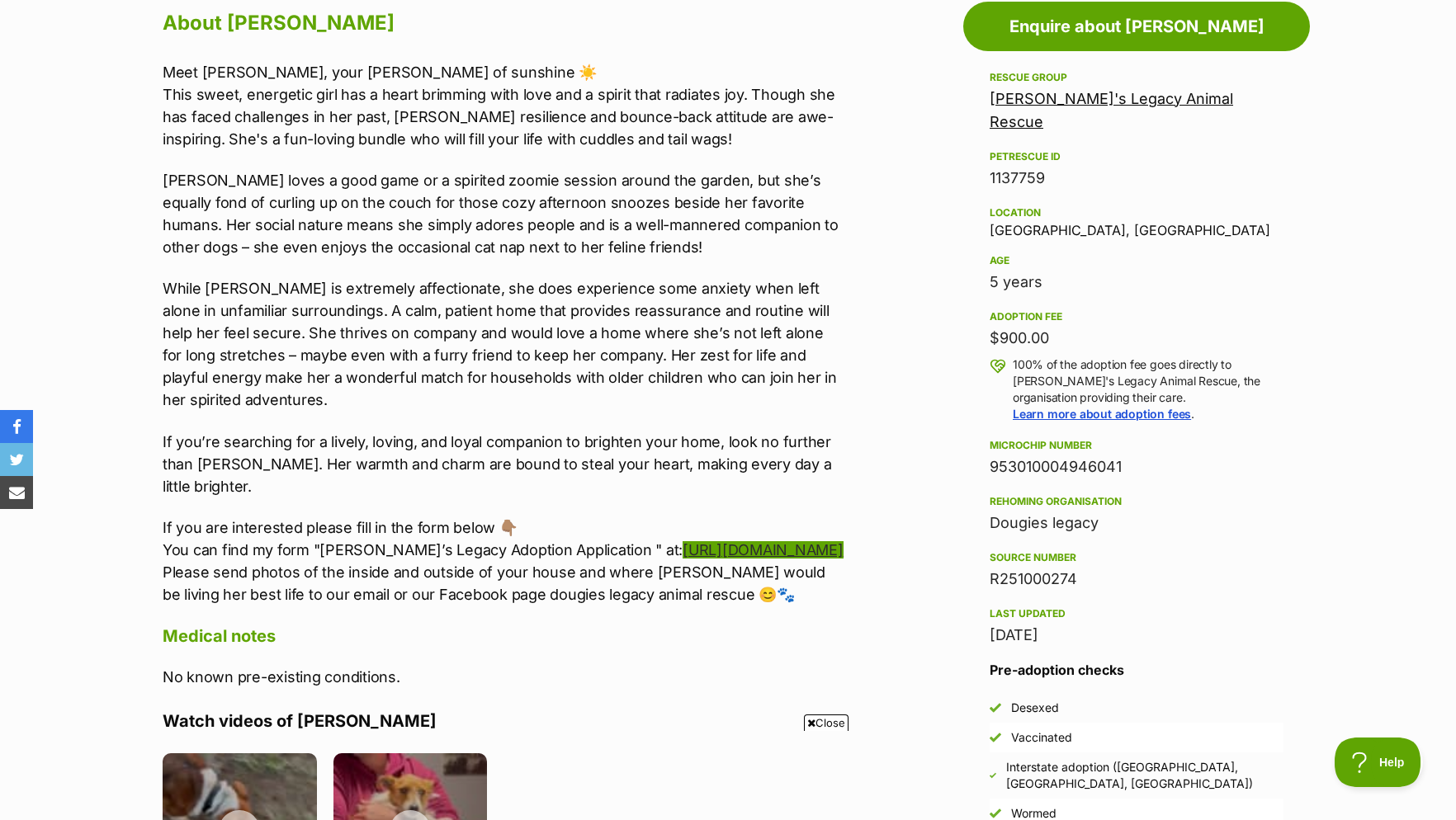
click at [683, 547] on link "[URL][DOMAIN_NAME]" at bounding box center [763, 550] width 161 height 17
